Goal: Information Seeking & Learning: Find specific fact

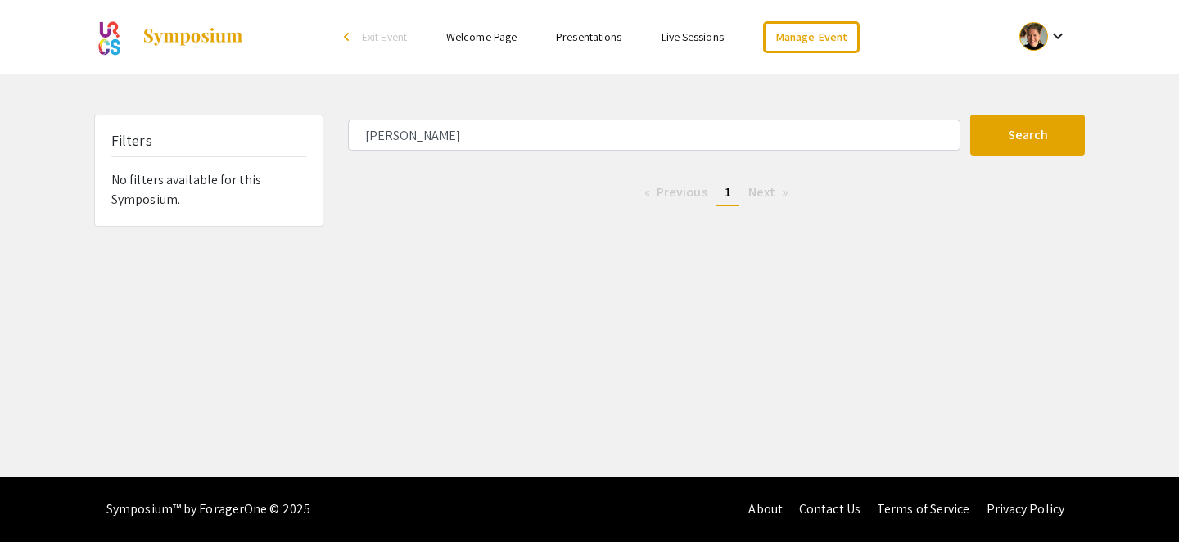
drag, startPoint x: 429, startPoint y: 131, endPoint x: 341, endPoint y: 131, distance: 88.5
click at [341, 131] on div "[PERSON_NAME]" at bounding box center [653, 135] width 635 height 31
click at [971, 115] on button "Search" at bounding box center [1028, 135] width 115 height 41
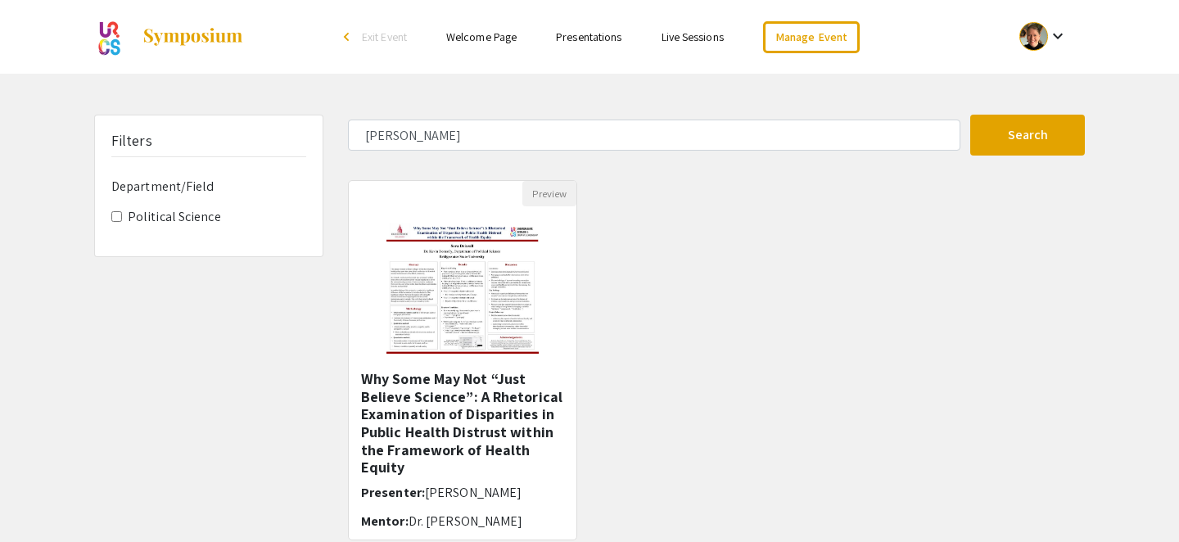
click at [635, 237] on div "Preview Why Some May Not “Just Believe Science”: A Rhetorical Examination of Di…" at bounding box center [717, 370] width 762 height 380
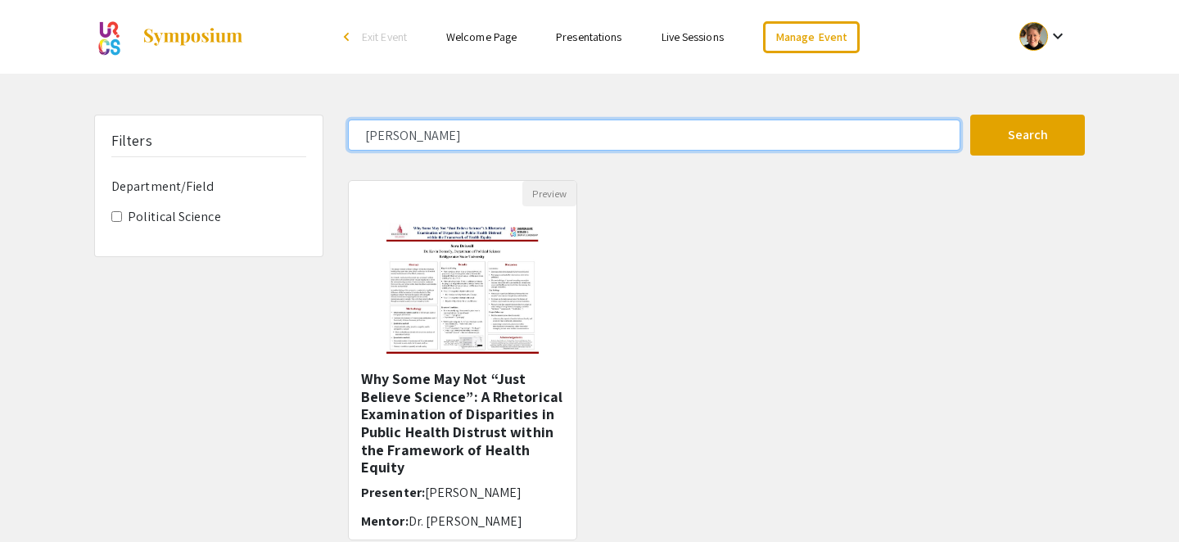
click at [386, 134] on input "[PERSON_NAME]" at bounding box center [654, 135] width 613 height 31
type input "[PERSON_NAME]"
click at [971, 115] on button "Search" at bounding box center [1028, 135] width 115 height 41
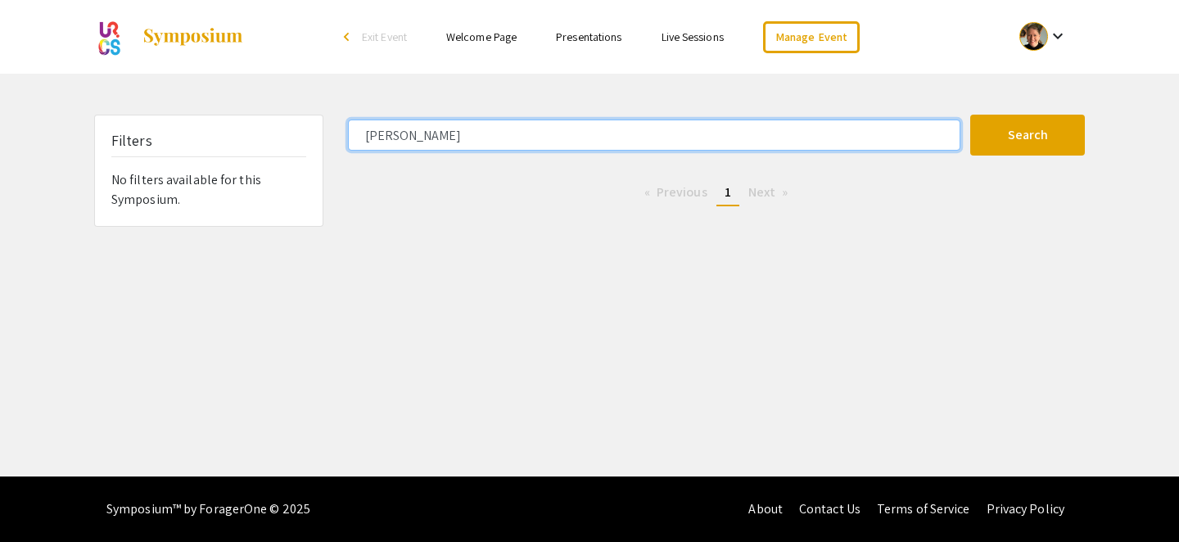
click at [384, 139] on input "[PERSON_NAME]" at bounding box center [654, 135] width 613 height 31
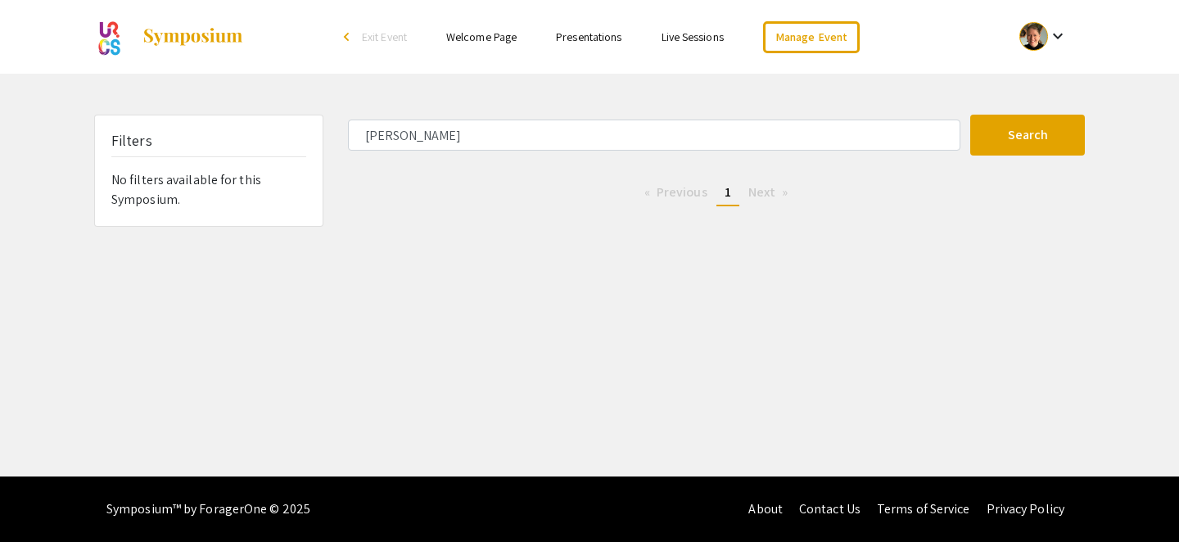
click at [602, 40] on link "Presentations" at bounding box center [589, 36] width 66 height 15
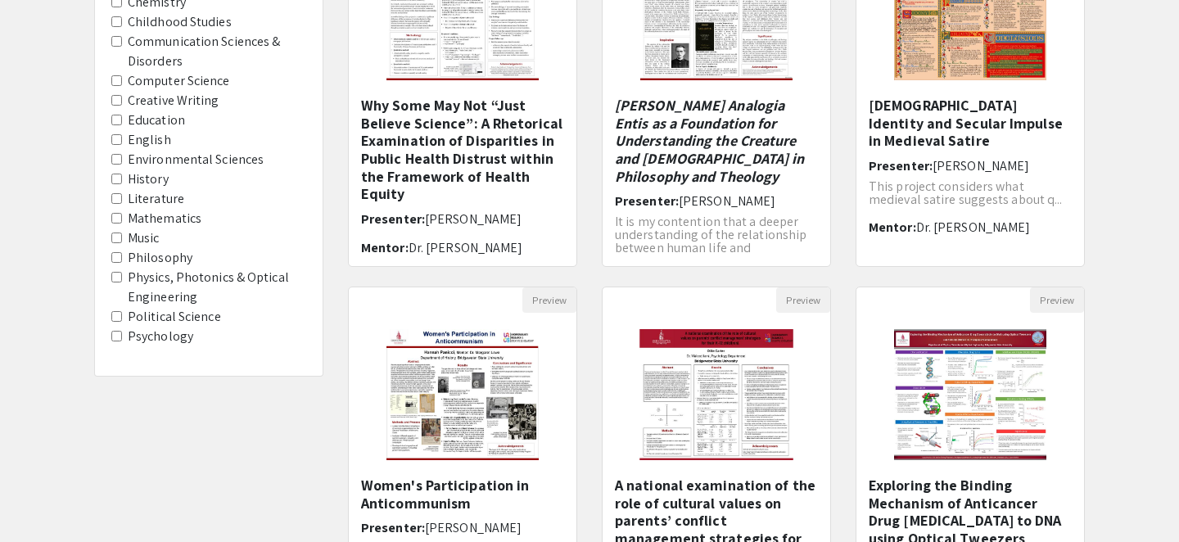
scroll to position [274, 0]
click at [147, 239] on label "Music" at bounding box center [144, 238] width 32 height 20
click at [122, 239] on input "Music" at bounding box center [116, 237] width 11 height 11
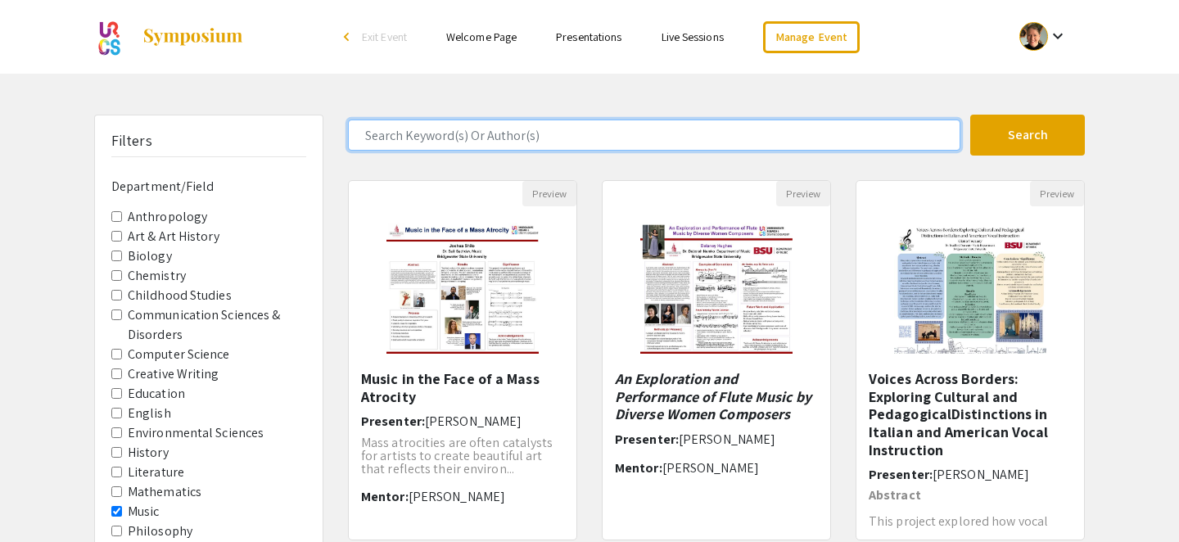
click at [452, 134] on input "Search Keyword(s) Or Author(s)" at bounding box center [654, 135] width 613 height 31
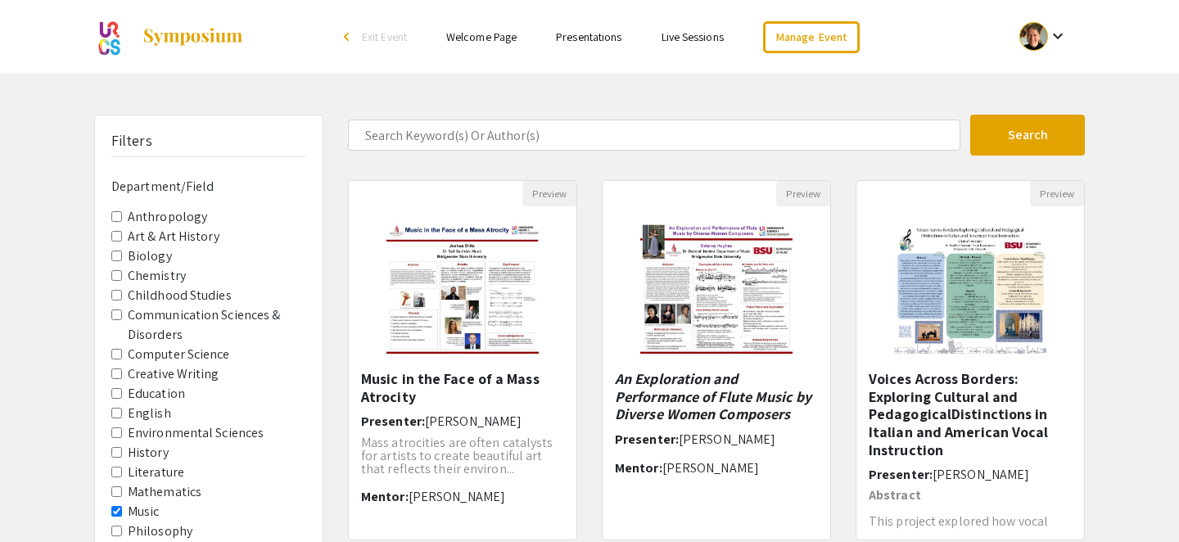
click at [114, 509] on input "Music" at bounding box center [116, 511] width 11 height 11
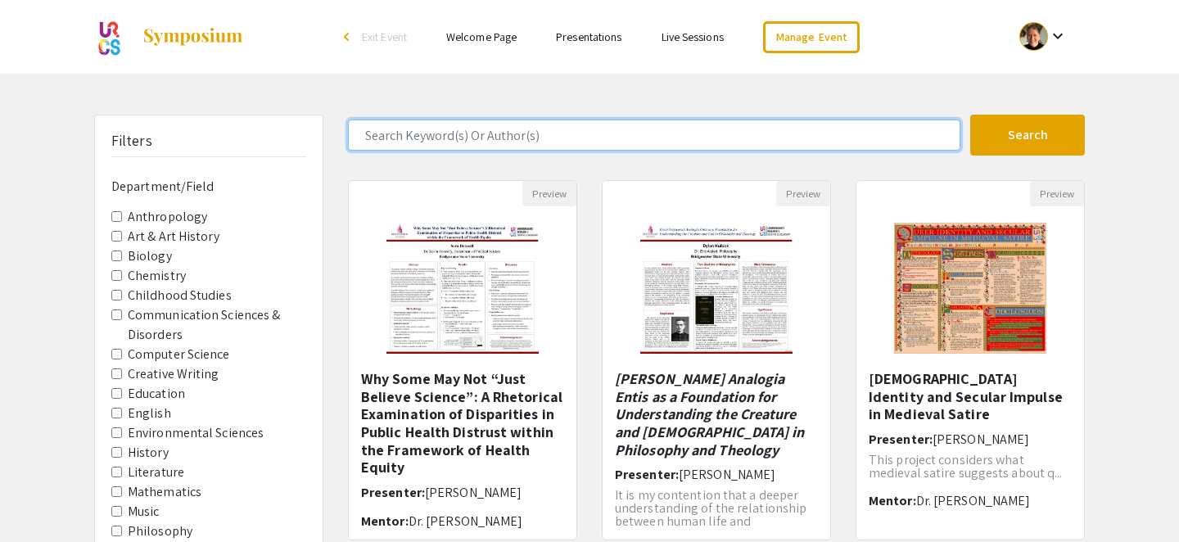
click at [471, 142] on input "Search Keyword(s) Or Author(s)" at bounding box center [654, 135] width 613 height 31
click at [971, 115] on button "Search" at bounding box center [1028, 135] width 115 height 41
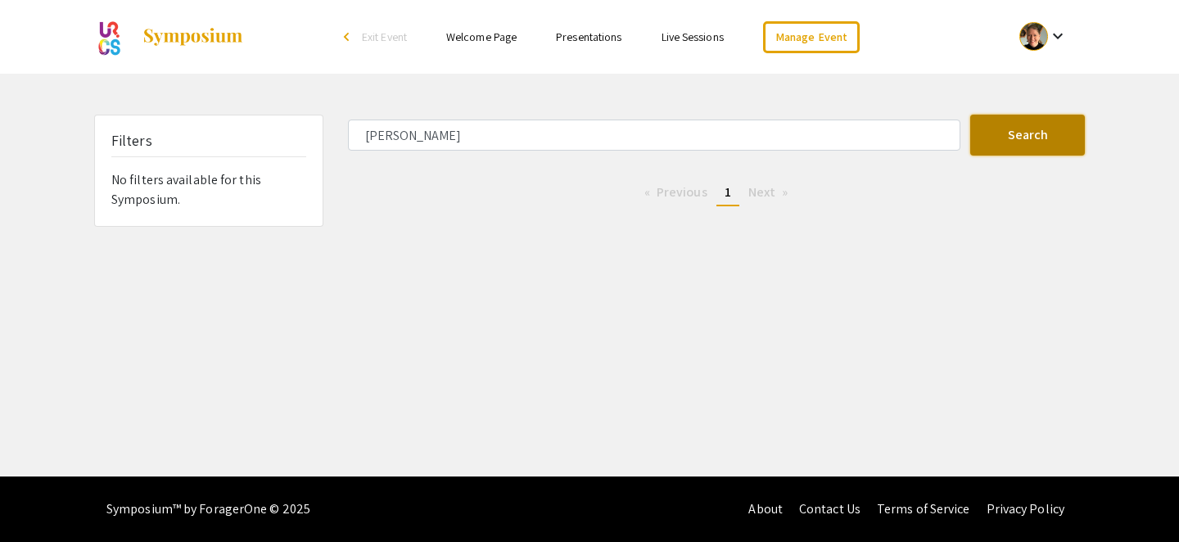
click at [1026, 142] on button "Search" at bounding box center [1028, 135] width 115 height 41
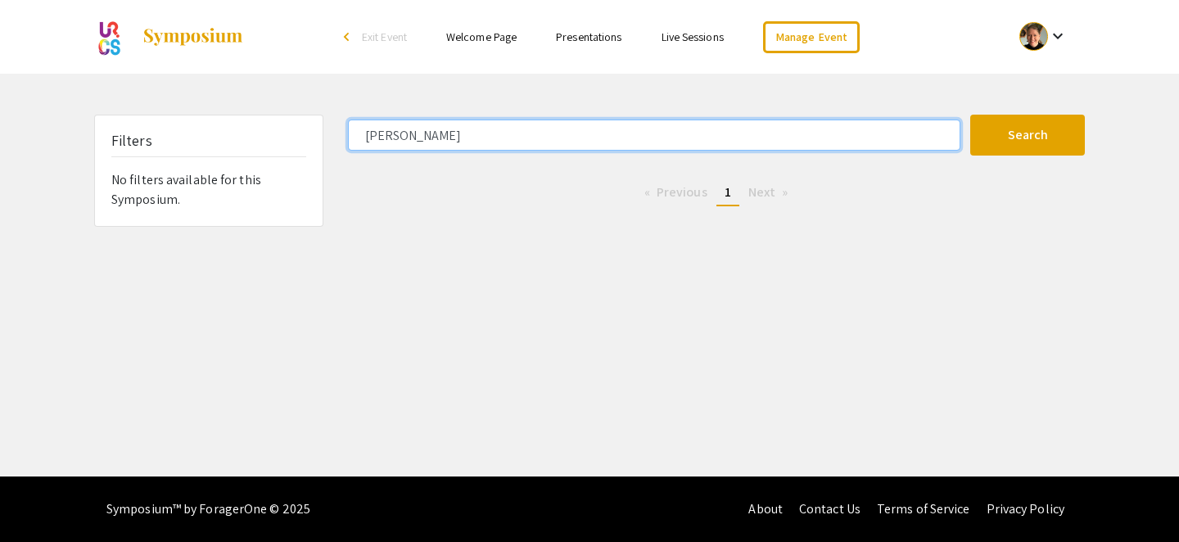
click at [441, 132] on input "Varela" at bounding box center [654, 135] width 613 height 31
click at [383, 141] on input "Varela" at bounding box center [654, 135] width 613 height 31
click at [971, 115] on button "Search" at bounding box center [1028, 135] width 115 height 41
click at [401, 140] on input "Monteiro" at bounding box center [654, 135] width 613 height 31
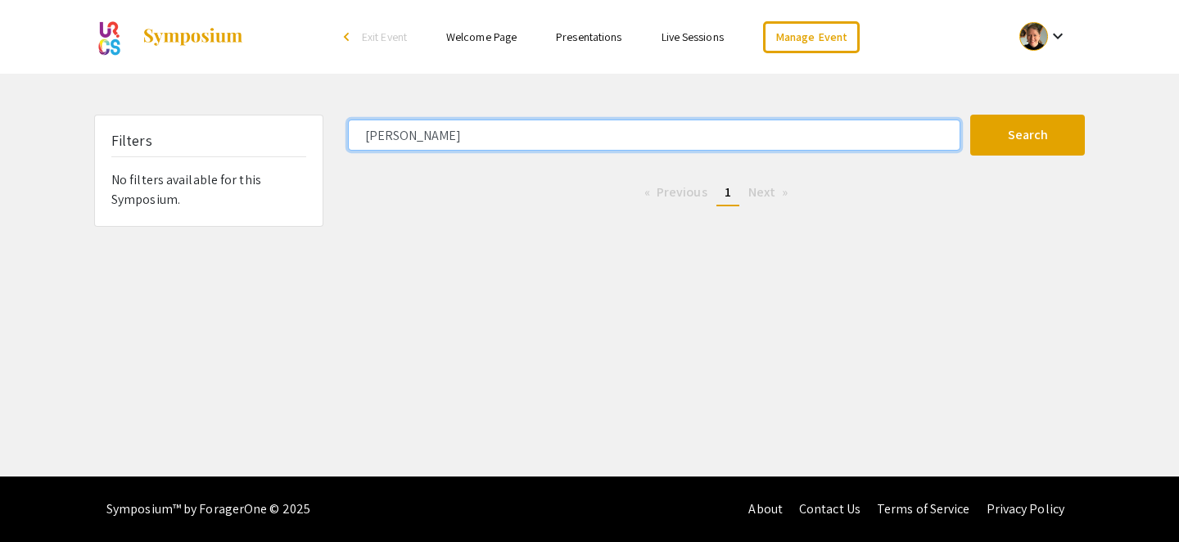
click at [401, 141] on input "Monteiro" at bounding box center [654, 135] width 613 height 31
click at [971, 115] on button "Search" at bounding box center [1028, 135] width 115 height 41
click at [387, 133] on input "Pam" at bounding box center [654, 135] width 613 height 31
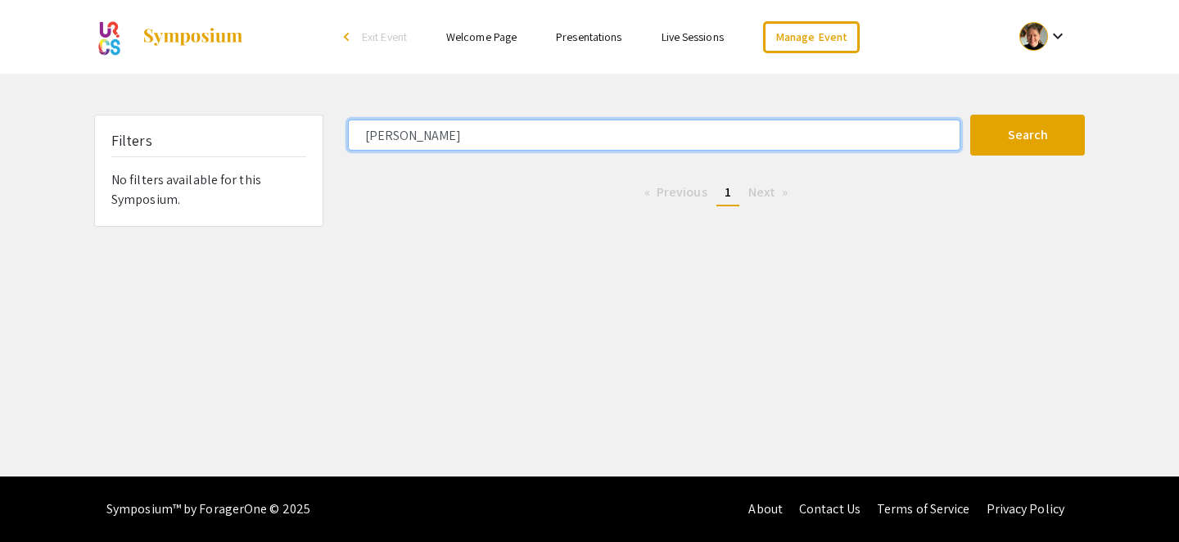
click at [971, 115] on button "Search" at bounding box center [1028, 135] width 115 height 41
click at [374, 135] on input "Muller" at bounding box center [654, 135] width 613 height 31
click at [382, 134] on input "Muller" at bounding box center [654, 135] width 613 height 31
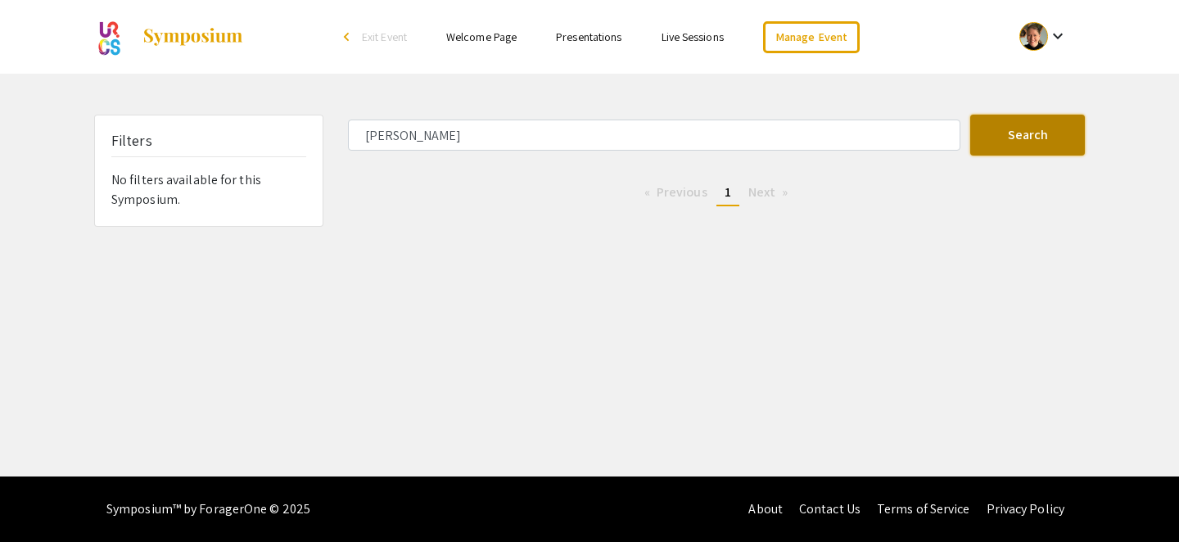
click at [993, 142] on button "Search" at bounding box center [1028, 135] width 115 height 41
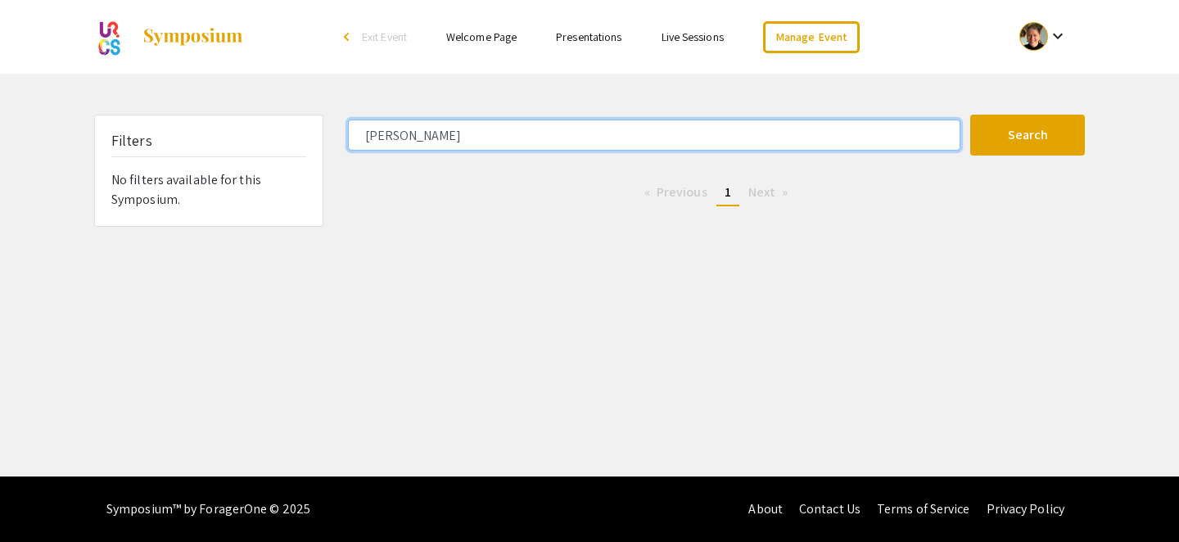
click at [381, 135] on input "Mueller" at bounding box center [654, 135] width 613 height 31
click at [971, 115] on button "Search" at bounding box center [1028, 135] width 115 height 41
drag, startPoint x: 434, startPoint y: 139, endPoint x: 323, endPoint y: 130, distance: 111.8
click at [323, 130] on div "Filters No filters available for this Symposium. de costa Search 0 Results foun…" at bounding box center [590, 171] width 1016 height 112
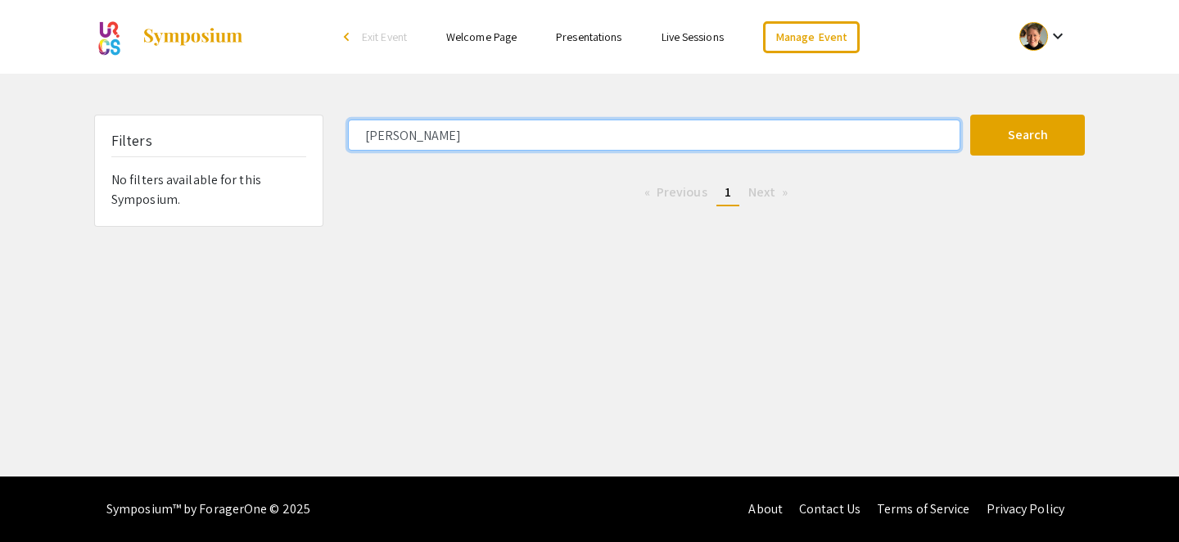
click at [971, 115] on button "Search" at bounding box center [1028, 135] width 115 height 41
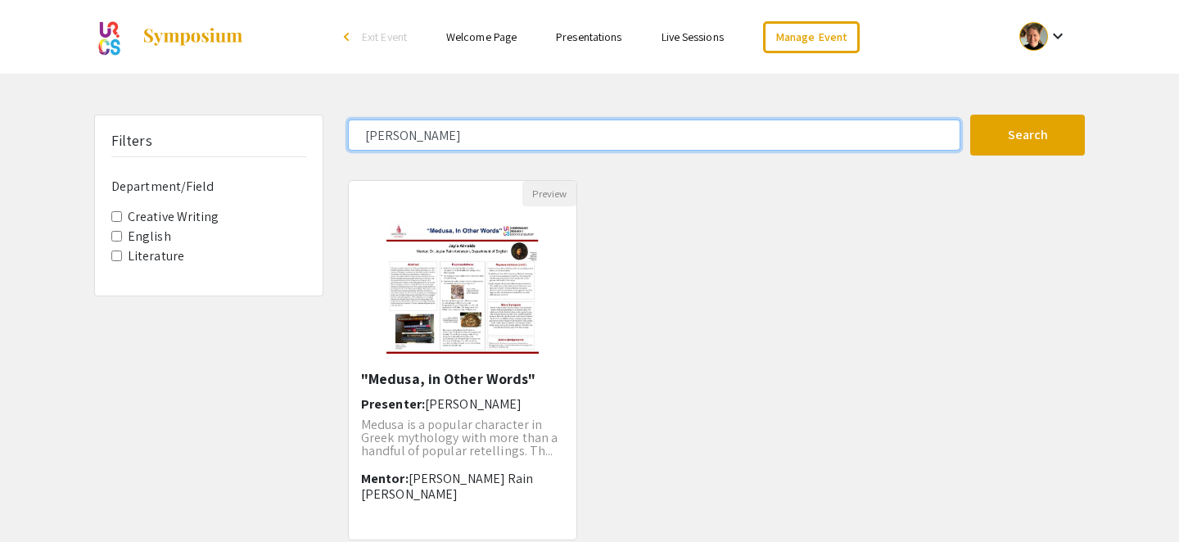
click at [459, 137] on input "Almeida" at bounding box center [654, 135] width 613 height 31
type input "A"
type input "Reilly"
click at [971, 115] on button "Search" at bounding box center [1028, 135] width 115 height 41
